Goal: Information Seeking & Learning: Learn about a topic

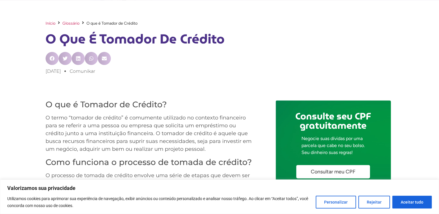
scroll to position [203, 0]
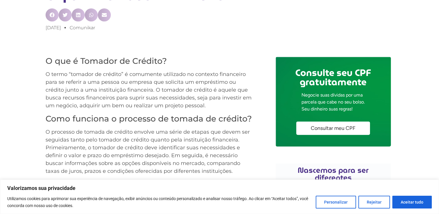
scroll to position [232, 0]
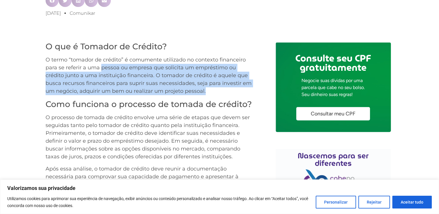
drag, startPoint x: 100, startPoint y: 70, endPoint x: 196, endPoint y: 94, distance: 99.0
click at [196, 94] on p "O termo “tomador de crédito” é comumente utilizado no contexto financeiro para …" at bounding box center [151, 75] width 210 height 39
copy p "pessoa ou empresa que solicita um empréstimo ou crédito junto a uma instituição…"
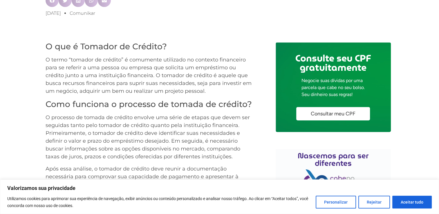
click at [222, 120] on p "O processo de tomada de crédito envolve uma série de etapas que devem ser segui…" at bounding box center [151, 137] width 210 height 47
